Goal: Transaction & Acquisition: Book appointment/travel/reservation

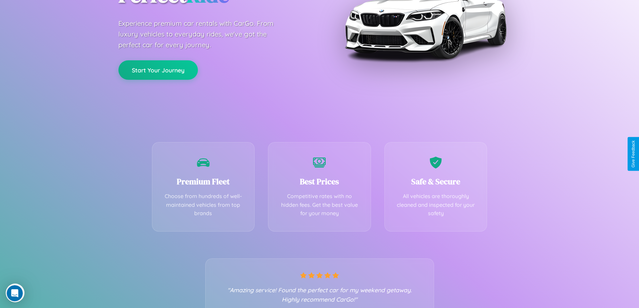
scroll to position [132, 0]
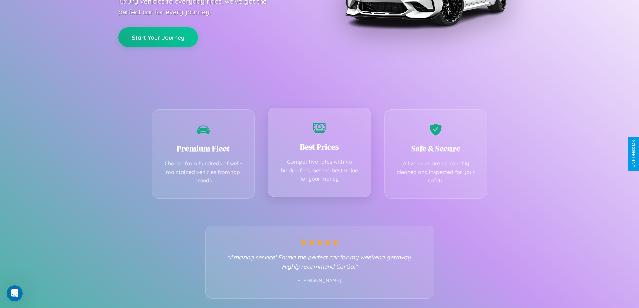
click at [319, 154] on div "Best Prices Competitive rates with no hidden fees. Get the best value for your …" at bounding box center [319, 153] width 103 height 90
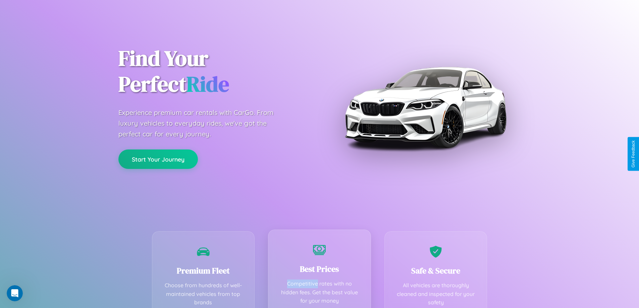
scroll to position [0, 0]
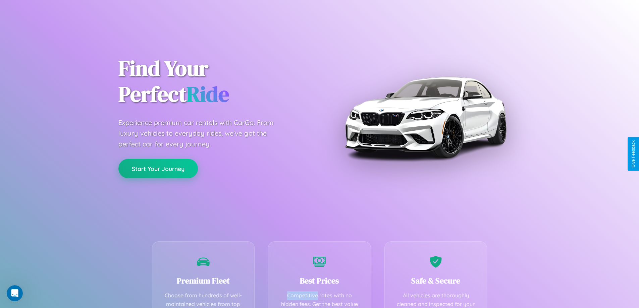
click at [158, 169] on button "Start Your Journey" at bounding box center [158, 168] width 80 height 19
click at [158, 168] on button "Start Your Journey" at bounding box center [158, 168] width 80 height 19
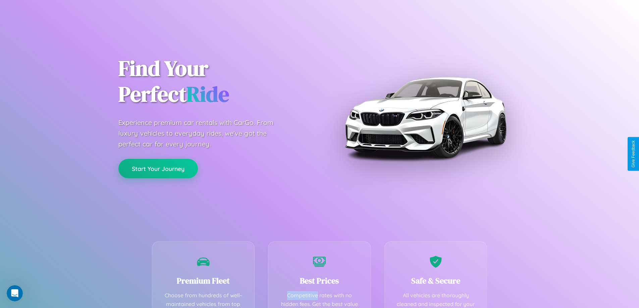
click at [158, 168] on button "Start Your Journey" at bounding box center [158, 168] width 80 height 19
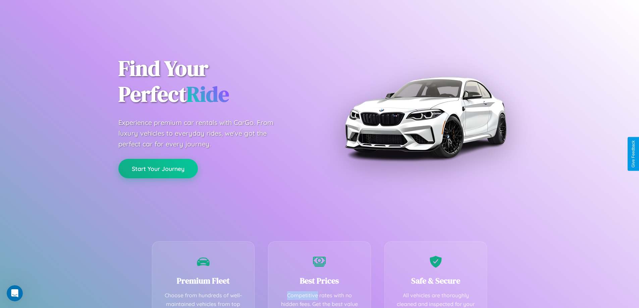
click at [158, 168] on button "Start Your Journey" at bounding box center [158, 168] width 80 height 19
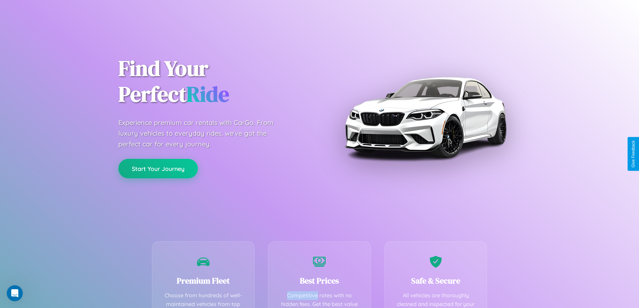
click at [158, 168] on button "Start Your Journey" at bounding box center [158, 168] width 80 height 19
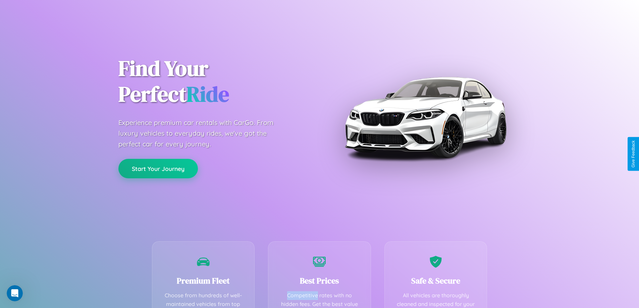
click at [158, 168] on button "Start Your Journey" at bounding box center [158, 168] width 80 height 19
